Goal: Information Seeking & Learning: Find contact information

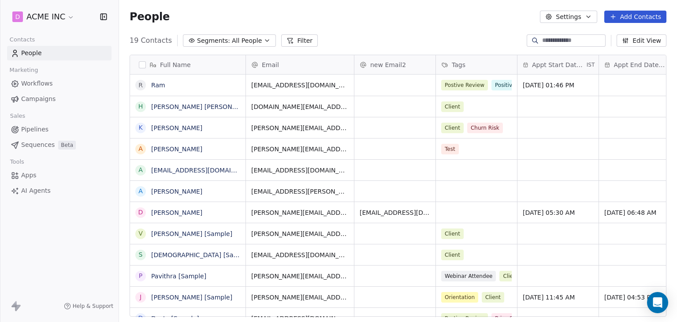
scroll to position [276, 551]
click at [176, 215] on link "[PERSON_NAME]" at bounding box center [176, 212] width 51 height 7
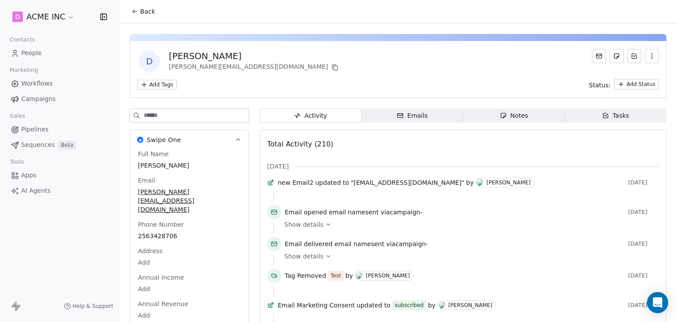
click at [376, 115] on span "Emails Emails" at bounding box center [412, 115] width 102 height 14
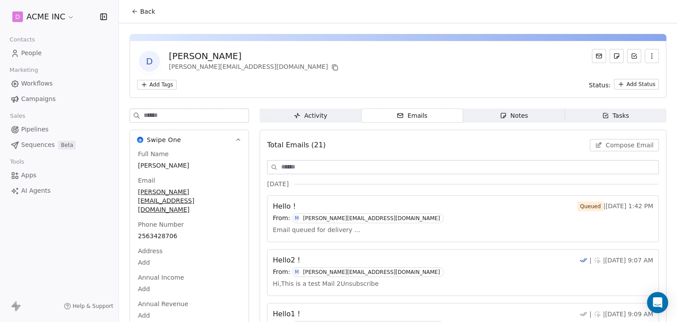
click at [439, 321] on div "From: M [PERSON_NAME][EMAIL_ADDRESS][DOMAIN_NAME]" at bounding box center [463, 326] width 380 height 10
